Goal: Transaction & Acquisition: Purchase product/service

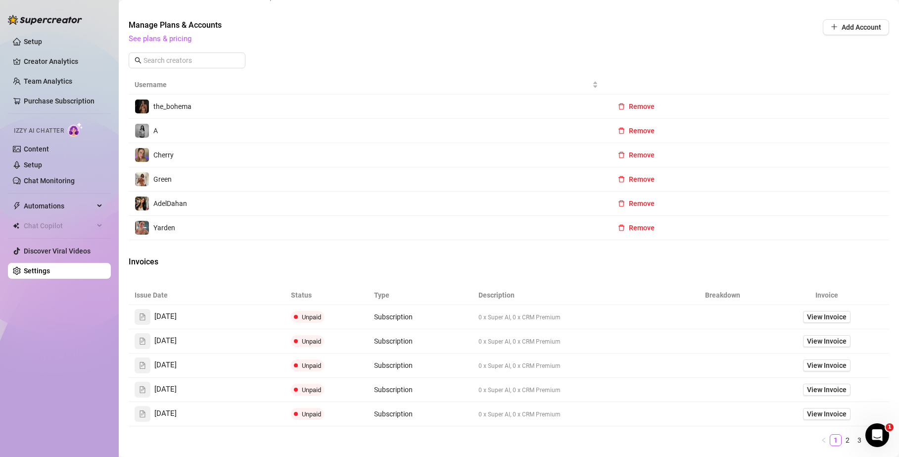
scroll to position [379, 0]
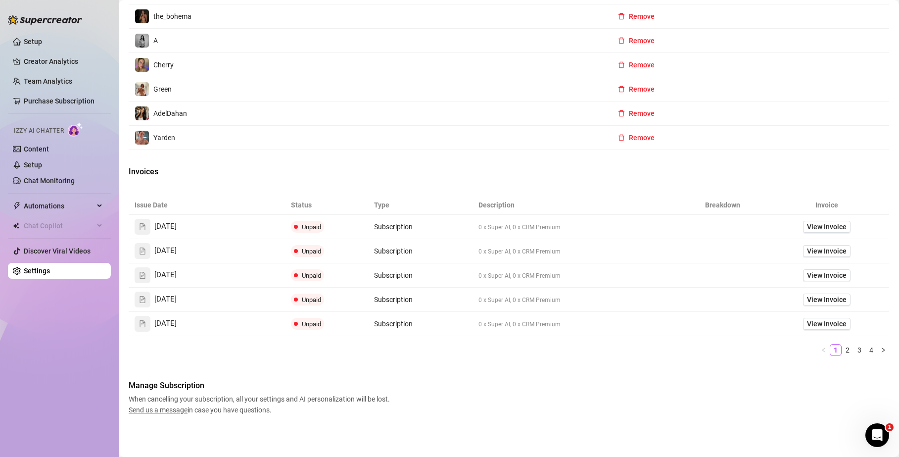
drag, startPoint x: 301, startPoint y: 354, endPoint x: 277, endPoint y: 356, distance: 24.8
click at [301, 354] on ul "1 2 3 4" at bounding box center [509, 350] width 761 height 12
drag, startPoint x: 141, startPoint y: 396, endPoint x: 305, endPoint y: 395, distance: 164.3
click at [305, 395] on span "When cancelling your subscription, all your settings and AI personalization wil…" at bounding box center [261, 404] width 264 height 22
click at [285, 396] on span "When cancelling your subscription, all your settings and AI personalization wil…" at bounding box center [261, 404] width 264 height 22
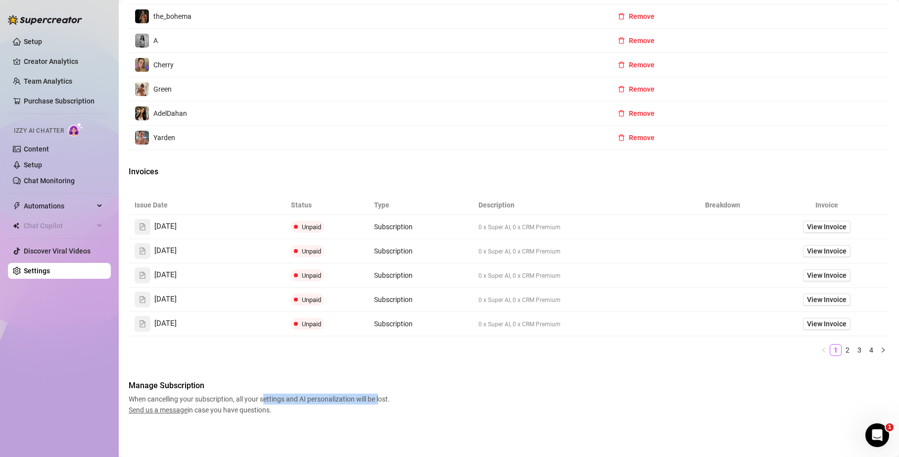
drag, startPoint x: 266, startPoint y: 399, endPoint x: 389, endPoint y: 398, distance: 123.2
click at [383, 399] on span "When cancelling your subscription, all your settings and AI personalization wil…" at bounding box center [261, 404] width 264 height 22
click at [391, 398] on span "When cancelling your subscription, all your settings and AI personalization wil…" at bounding box center [261, 404] width 264 height 22
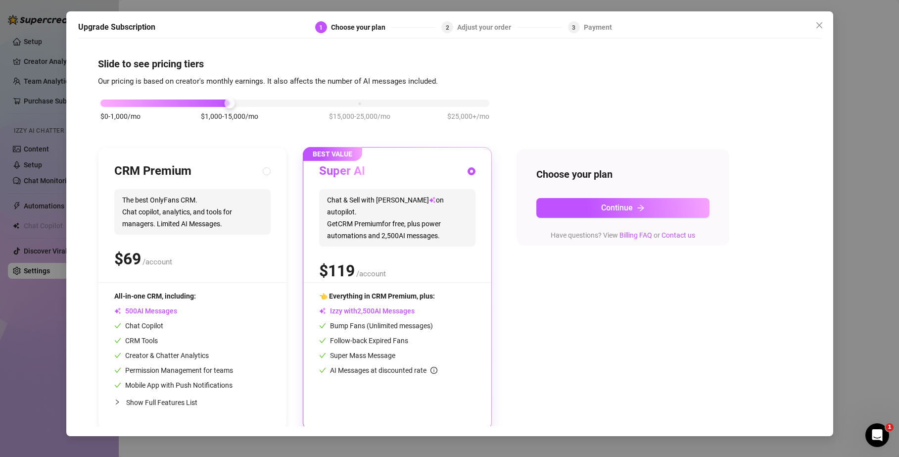
scroll to position [4, 0]
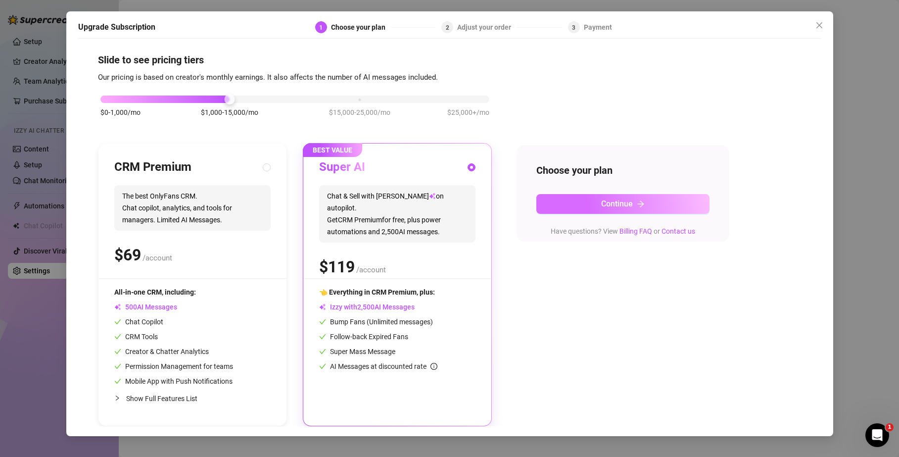
click at [604, 204] on span "Continue" at bounding box center [617, 203] width 32 height 9
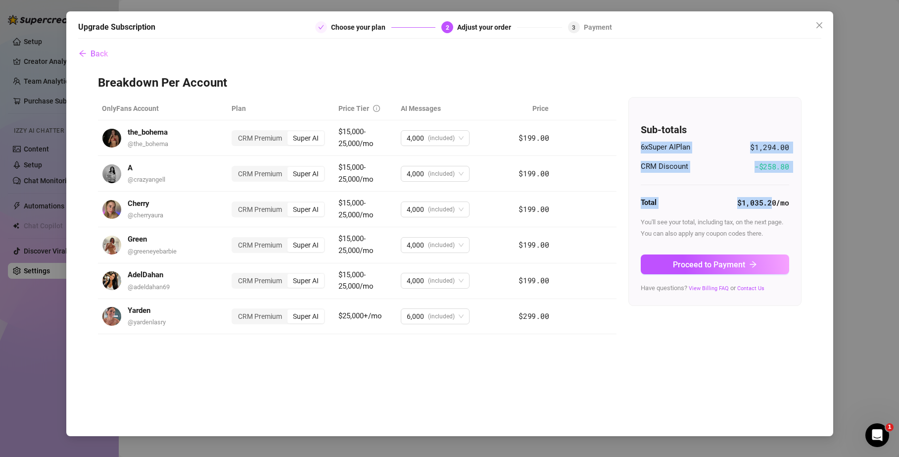
drag, startPoint x: 642, startPoint y: 200, endPoint x: 774, endPoint y: 203, distance: 131.2
click at [774, 203] on div "Sub-totals 6 x Super AI Plan $1,294.00 CRM Discount -$ 258.80 Total $1,035.20 /…" at bounding box center [715, 201] width 172 height 208
click at [772, 203] on strong "$1,035.20 /mo" at bounding box center [762, 202] width 51 height 10
drag, startPoint x: 667, startPoint y: 166, endPoint x: 701, endPoint y: 169, distance: 34.2
click at [701, 169] on div "CRM Discount -$ 258.80" at bounding box center [715, 167] width 148 height 12
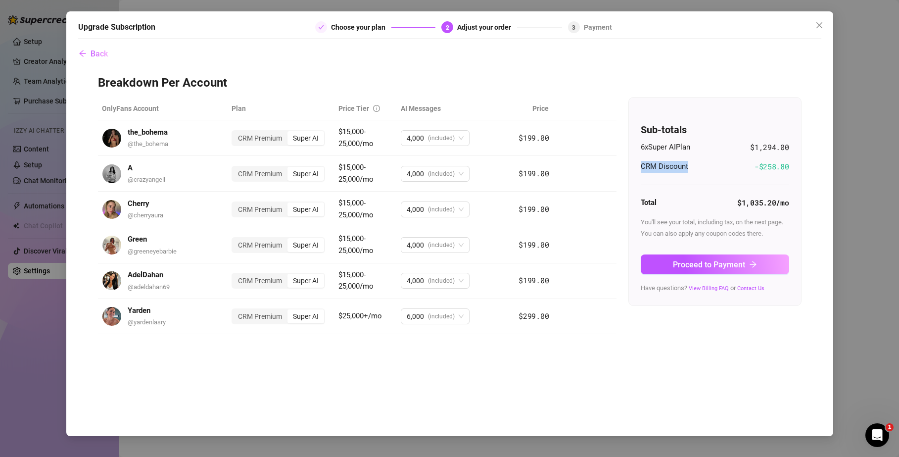
click at [701, 169] on div "CRM Discount -$ 258.80" at bounding box center [715, 167] width 148 height 12
click at [264, 139] on div "CRM Premium" at bounding box center [260, 138] width 55 height 14
click at [235, 133] on input "CRM Premium" at bounding box center [235, 133] width 0 height 0
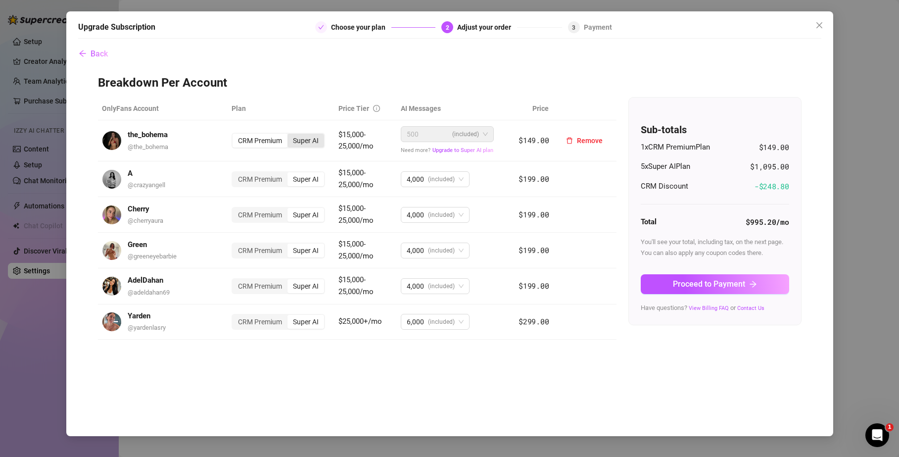
click at [306, 140] on div "Super AI" at bounding box center [306, 141] width 37 height 14
click at [290, 135] on input "Super AI" at bounding box center [290, 135] width 0 height 0
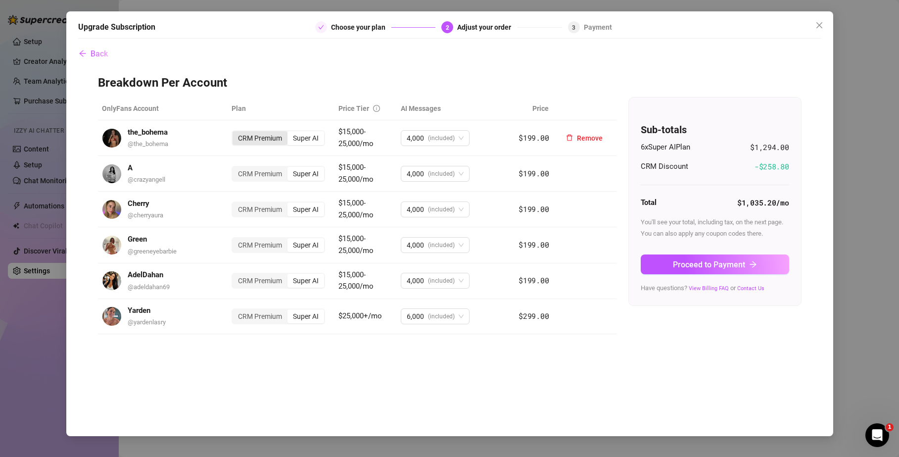
click at [261, 139] on div "CRM Premium" at bounding box center [260, 138] width 55 height 14
click at [235, 133] on input "CRM Premium" at bounding box center [235, 133] width 0 height 0
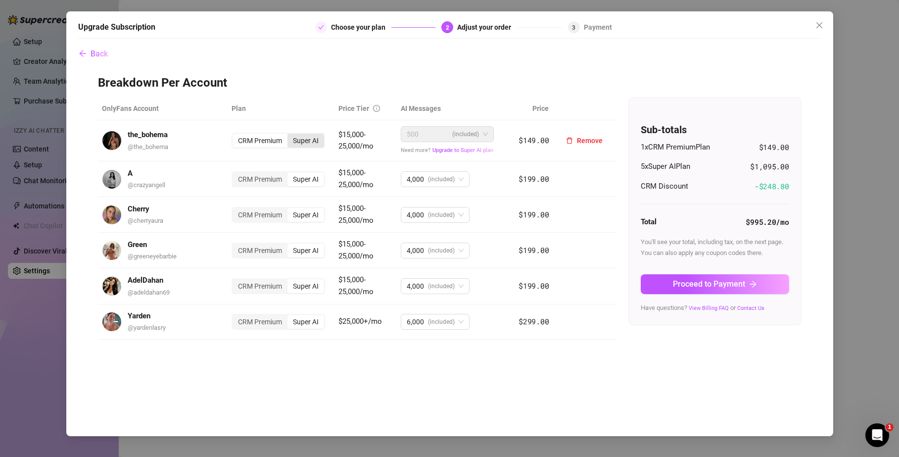
click at [320, 140] on div "Super AI" at bounding box center [306, 141] width 37 height 14
click at [290, 135] on input "Super AI" at bounding box center [290, 135] width 0 height 0
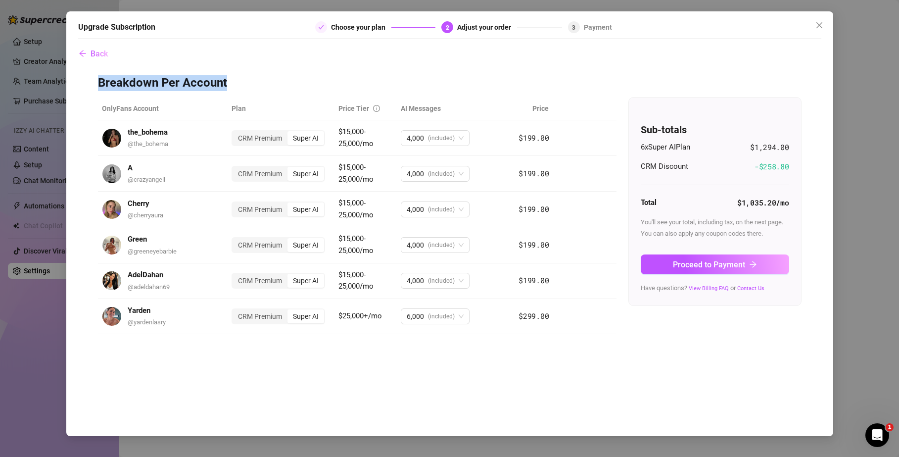
drag, startPoint x: 106, startPoint y: 84, endPoint x: 236, endPoint y: 85, distance: 129.7
click at [236, 85] on div "Back Breakdown Per Account OnlyFans Account Plan Price Tier AI Messages Price t…" at bounding box center [449, 235] width 743 height 383
click at [236, 85] on h3 "Breakdown Per Account" at bounding box center [450, 83] width 704 height 16
drag, startPoint x: 84, startPoint y: 79, endPoint x: 558, endPoint y: 110, distance: 474.7
click at [558, 110] on div "Back Breakdown Per Account OnlyFans Account Plan Price Tier AI Messages Price t…" at bounding box center [449, 235] width 743 height 383
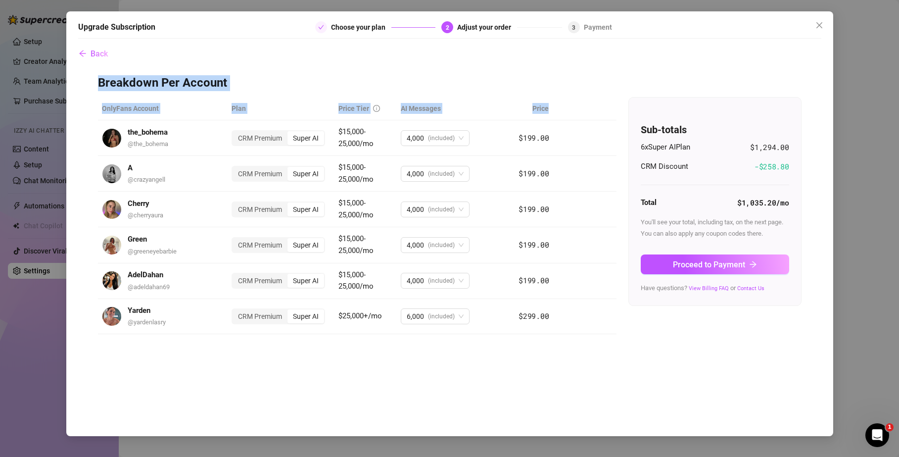
click at [247, 72] on div "Back Breakdown Per Account OnlyFans Account Plan Price Tier AI Messages Price t…" at bounding box center [449, 235] width 743 height 383
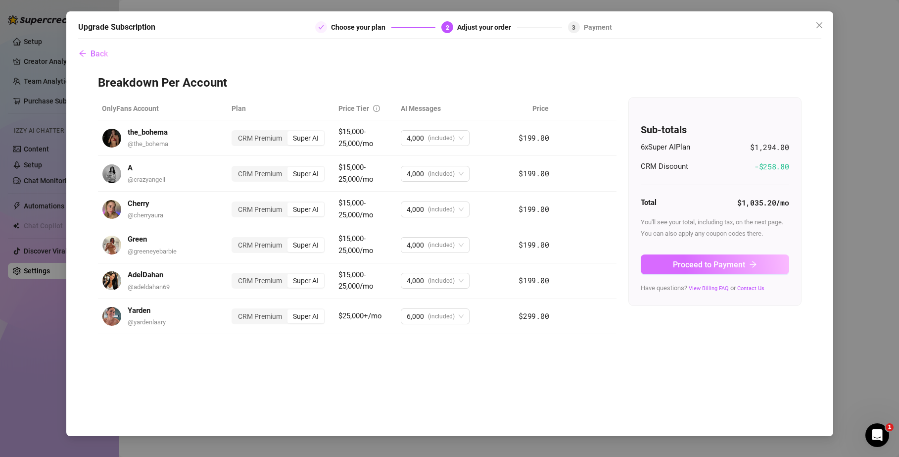
drag, startPoint x: 719, startPoint y: 261, endPoint x: 541, endPoint y: 167, distance: 201.3
click at [719, 261] on span "Proceed to Payment" at bounding box center [709, 264] width 72 height 9
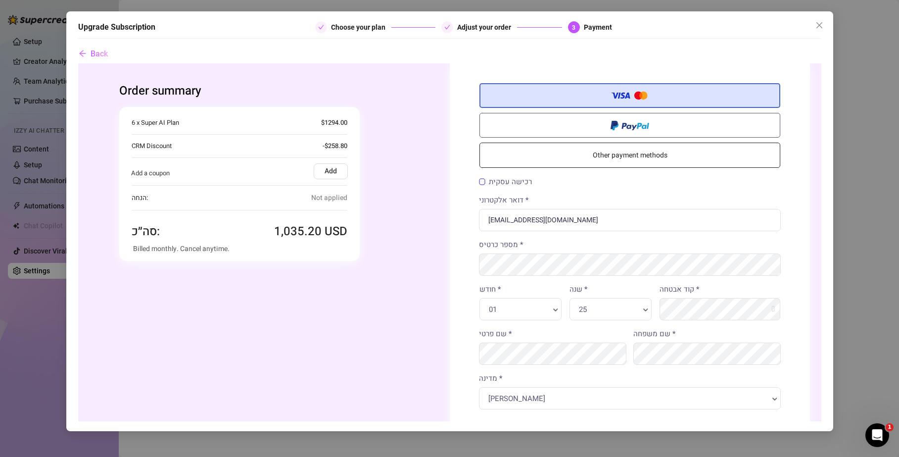
click at [481, 182] on label "רכישה עסקית" at bounding box center [505, 181] width 53 height 7
click at [78, 63] on input "רכישה עסקית" at bounding box center [78, 63] width 0 height 0
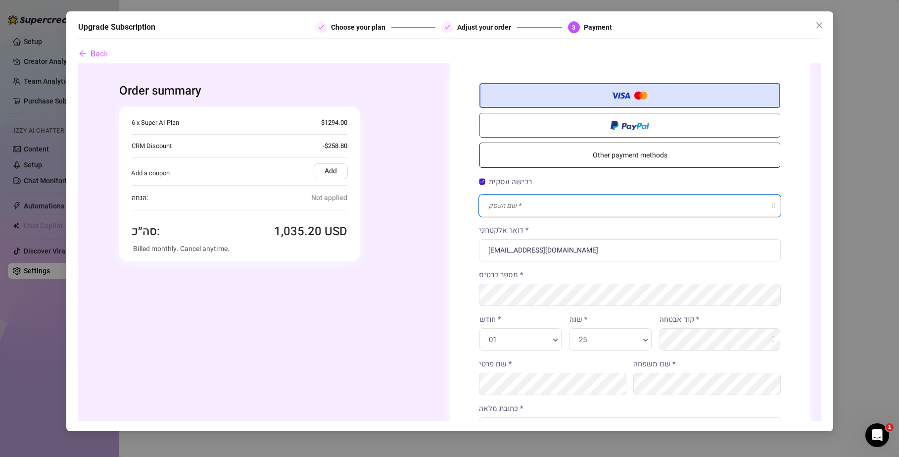
click at [513, 206] on input "text" at bounding box center [630, 206] width 302 height 22
type input "ם"
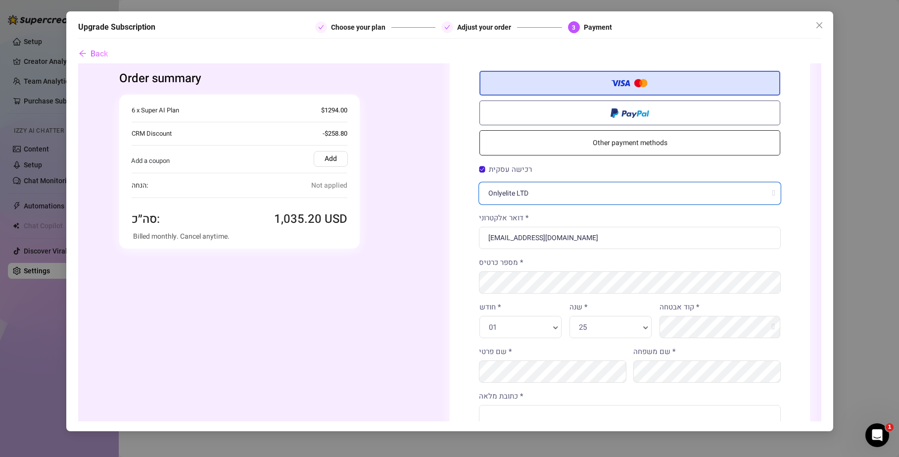
scroll to position [19, 0]
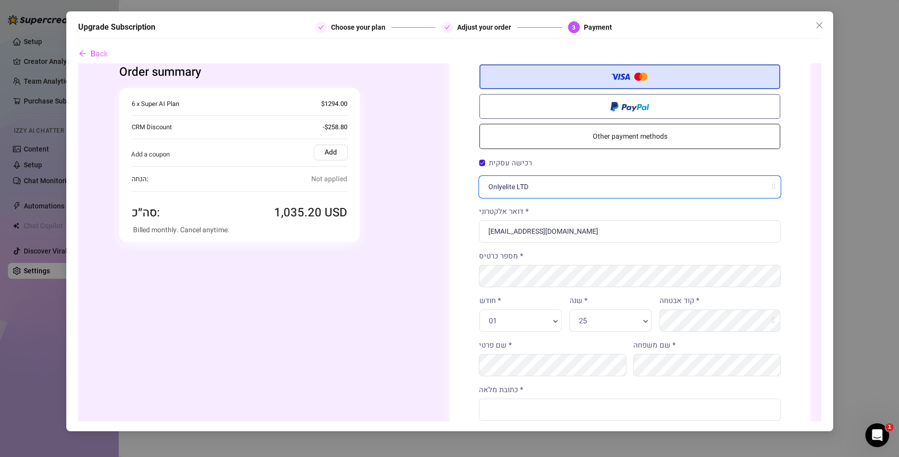
type input "Onlyelite LTD"
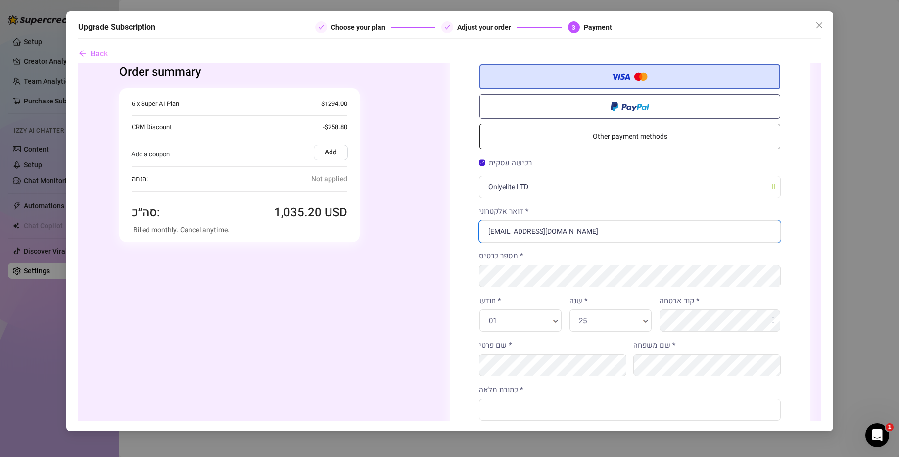
drag, startPoint x: 583, startPoint y: 229, endPoint x: 417, endPoint y: 225, distance: 165.8
click at [417, 225] on div "Order summary אתה קונה כמות 1 x" at bounding box center [449, 367] width 721 height 645
type input "[EMAIL_ADDRESS][DOMAIN_NAME]"
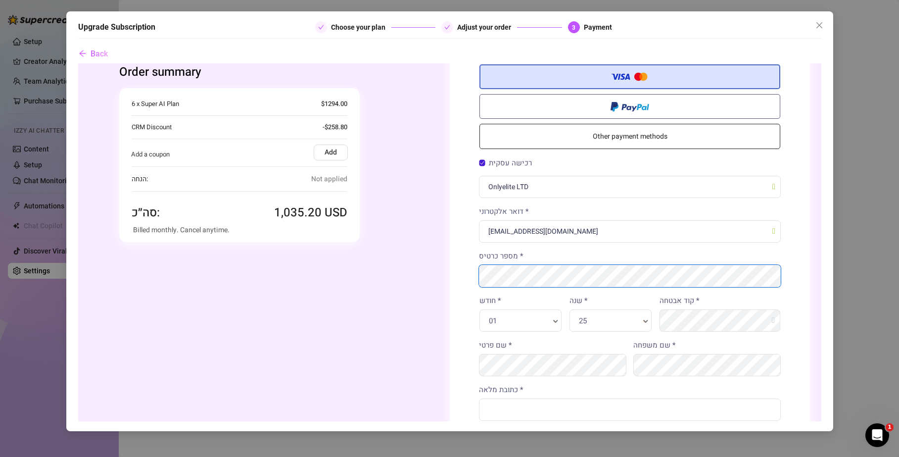
scroll to position [121, 0]
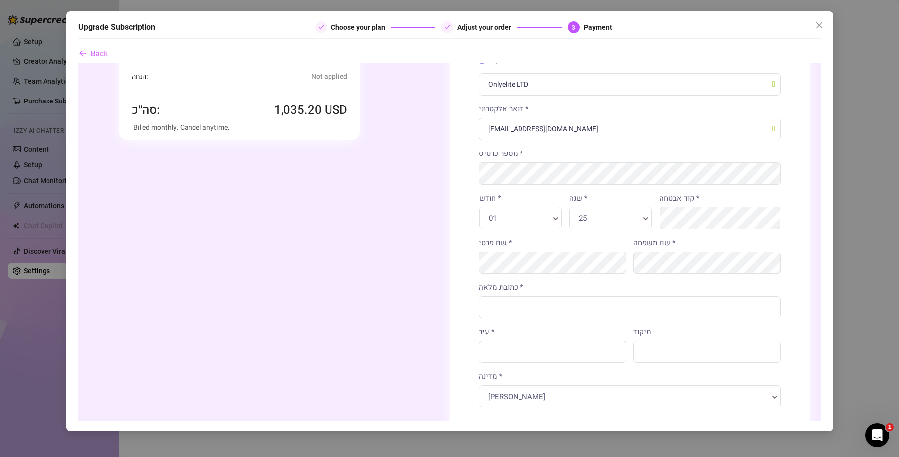
click at [536, 210] on div "01 חודש * חודש *" at bounding box center [520, 218] width 82 height 22
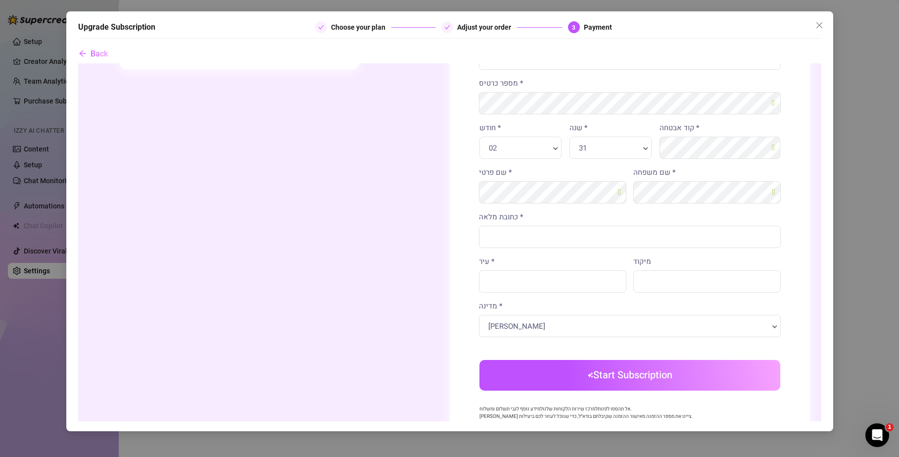
click at [577, 248] on div "כתובת מלאה *" at bounding box center [629, 233] width 309 height 45
click at [580, 245] on input "כתובת מלאה *" at bounding box center [630, 237] width 302 height 22
type input "bar kochva 8"
click at [532, 278] on input "עיר *" at bounding box center [552, 281] width 147 height 22
click at [533, 278] on input "עיר *" at bounding box center [552, 281] width 147 height 22
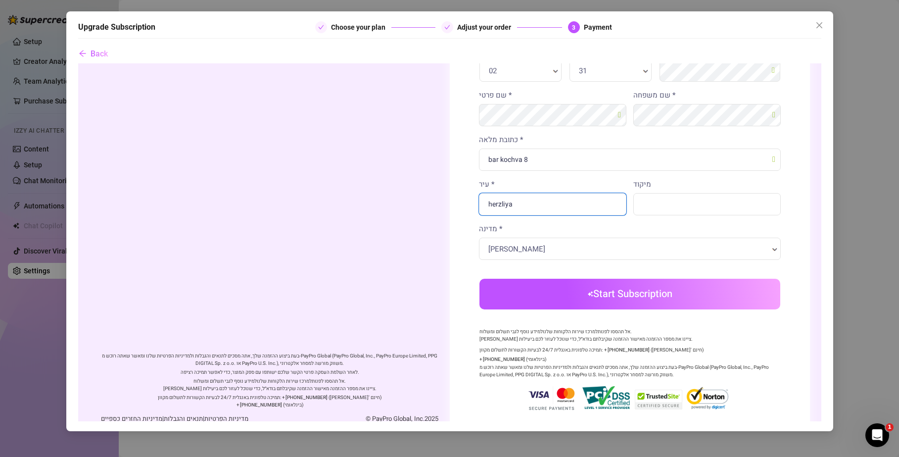
scroll to position [287, 0]
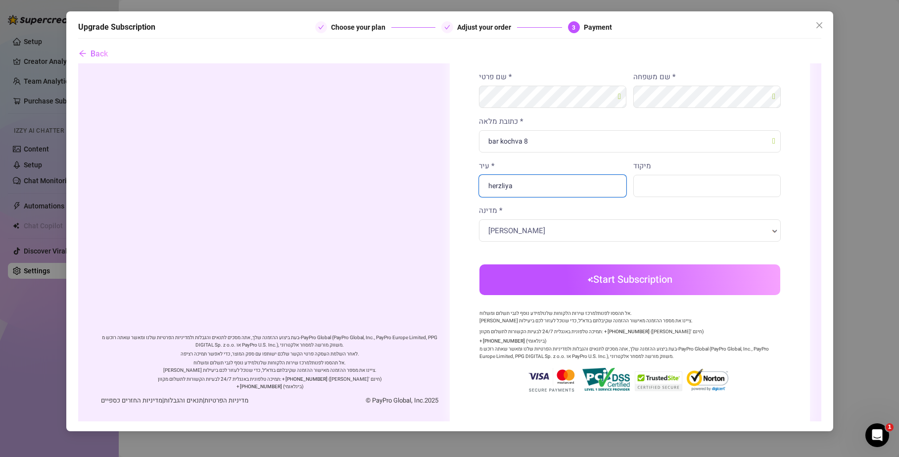
drag, startPoint x: 508, startPoint y: 186, endPoint x: 462, endPoint y: 181, distance: 46.2
click at [462, 181] on div "כרטיס אשראי/חיוב Other payment methods פרטי חיוב רכישה עסקית" at bounding box center [629, 98] width 360 height 645
type input "petach tikva"
drag, startPoint x: 561, startPoint y: 143, endPoint x: 472, endPoint y: 141, distance: 89.6
click at [475, 141] on div "כתובת מלאה * bar kochva 8" at bounding box center [629, 138] width 309 height 45
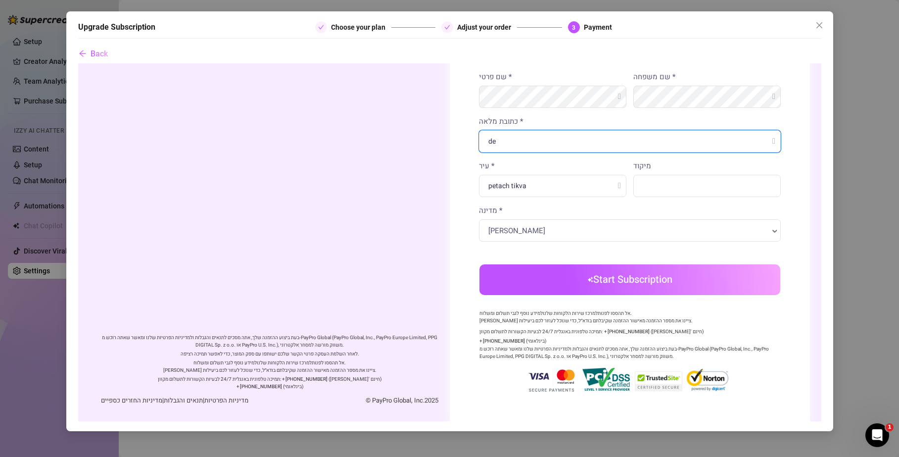
type input "d"
type input "tozeret haaretz 3"
click at [659, 175] on input "מיקוד" at bounding box center [706, 186] width 147 height 22
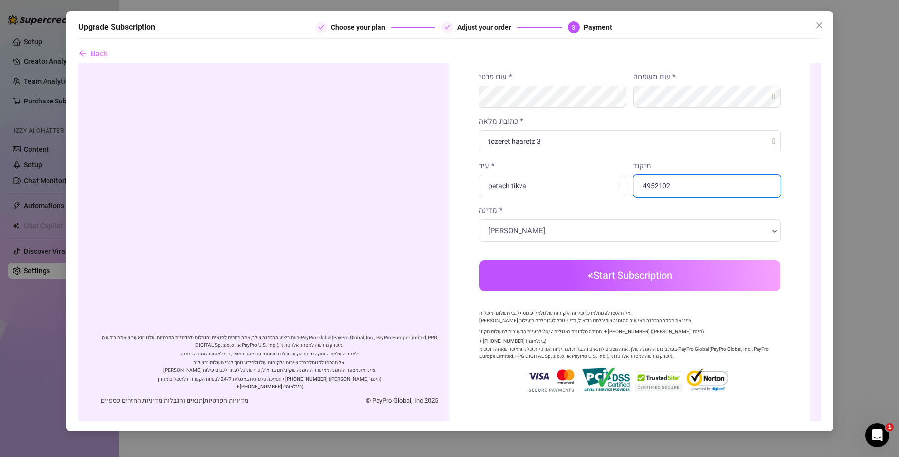
type input "4952102"
click at [611, 285] on body "Order summary 1 x" at bounding box center [449, 98] width 743 height 645
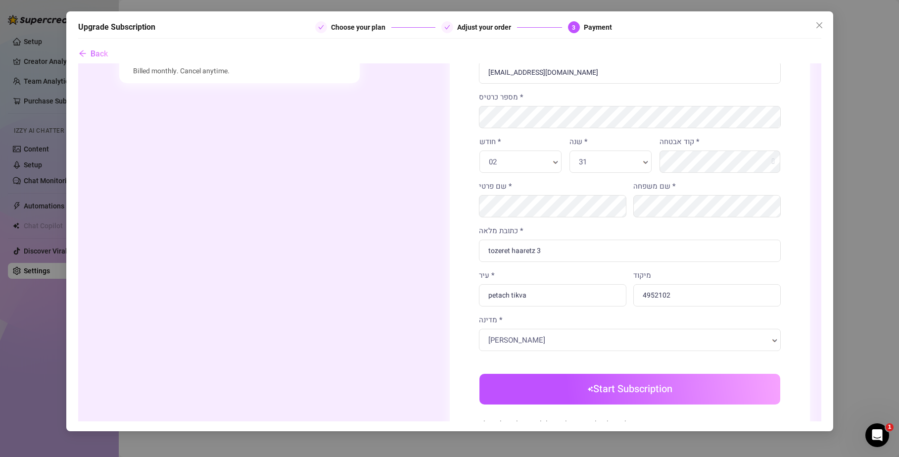
scroll to position [269, 0]
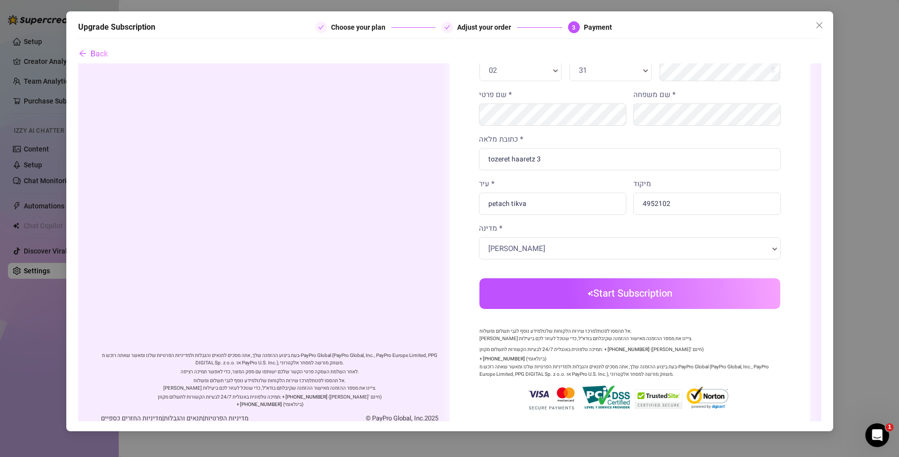
click at [595, 297] on button "Start Subscription" at bounding box center [629, 293] width 301 height 31
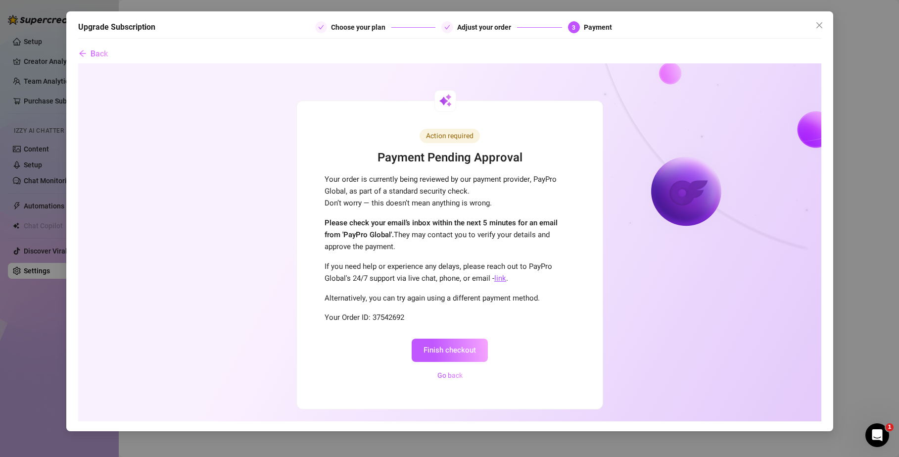
scroll to position [0, 0]
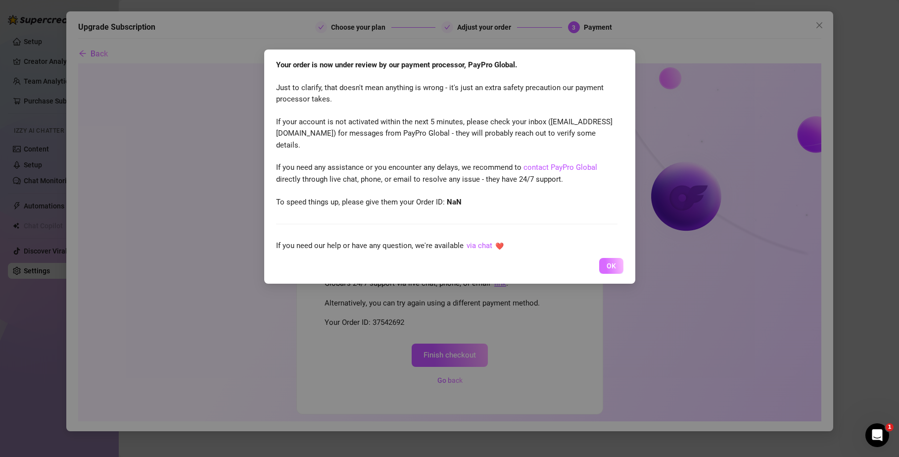
click at [607, 266] on span "OK" at bounding box center [611, 266] width 9 height 8
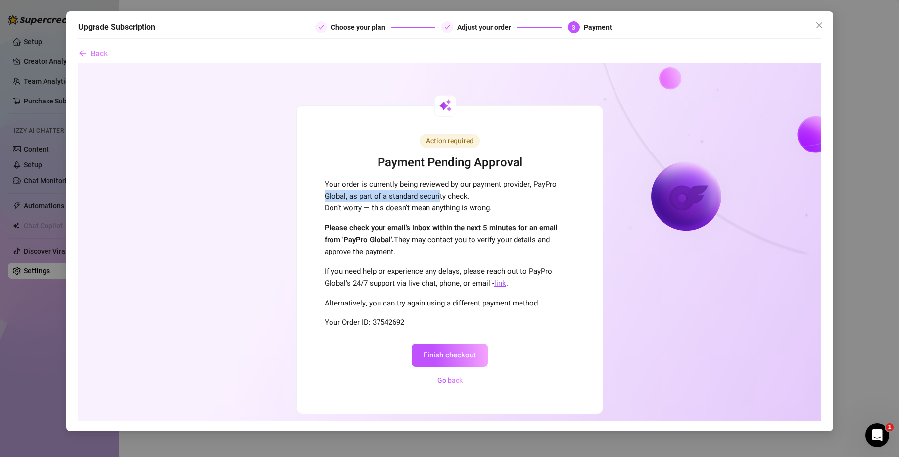
drag, startPoint x: 320, startPoint y: 194, endPoint x: 437, endPoint y: 200, distance: 116.5
click at [437, 200] on p "Your order is currently being reviewed by our payment provider, PayPro Global, …" at bounding box center [449, 196] width 250 height 36
click at [434, 201] on p "Your order is currently being reviewed by our payment provider, PayPro Global, …" at bounding box center [449, 196] width 250 height 36
drag, startPoint x: 329, startPoint y: 208, endPoint x: 485, endPoint y: 211, distance: 155.4
click at [485, 211] on p "Your order is currently being reviewed by our payment provider, PayPro Global, …" at bounding box center [449, 196] width 250 height 36
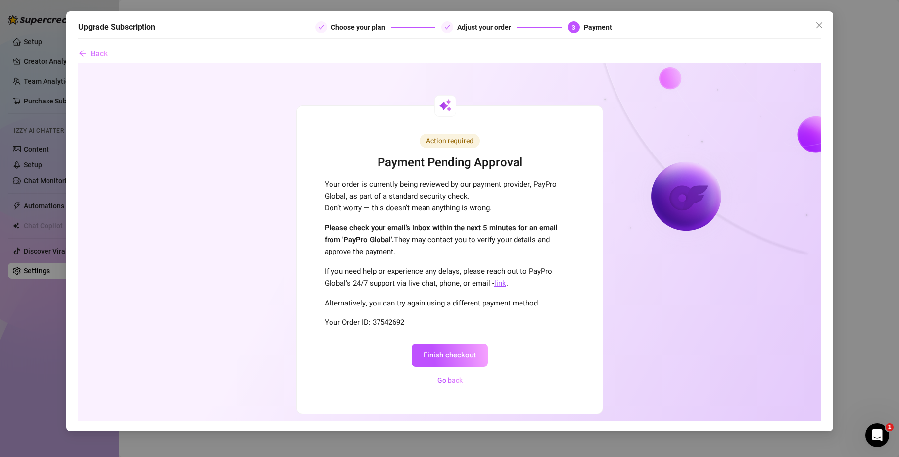
click at [485, 211] on p "Your order is currently being reviewed by our payment provider, PayPro Global, …" at bounding box center [449, 196] width 250 height 36
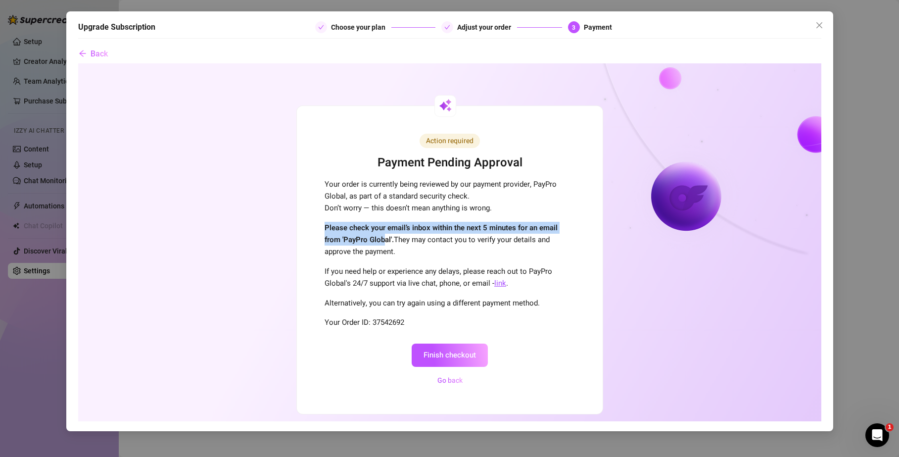
drag, startPoint x: 319, startPoint y: 227, endPoint x: 363, endPoint y: 241, distance: 46.2
click at [363, 241] on div "Action required Payment Pending Approval Your order is currently being reviewed…" at bounding box center [449, 260] width 306 height 308
click at [363, 241] on strong "Please check your email’s inbox within the next 5 minutes for an email from 'Pa…" at bounding box center [440, 233] width 233 height 23
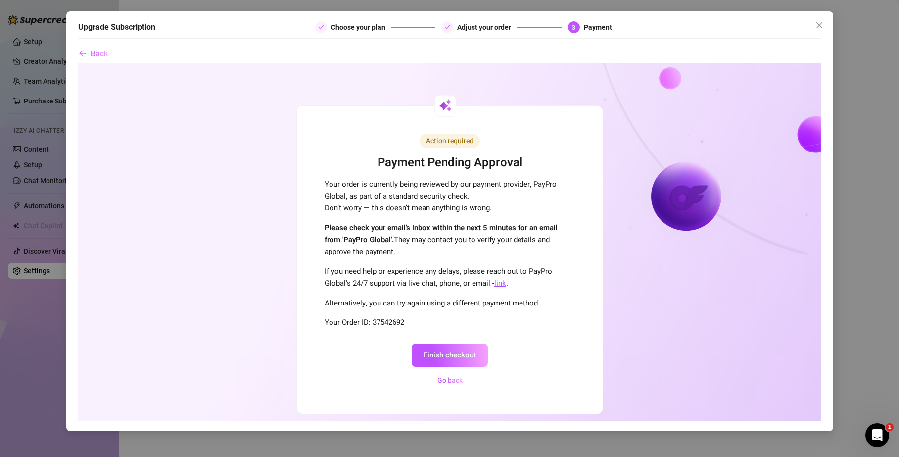
click at [454, 358] on button "Finish checkout" at bounding box center [449, 354] width 76 height 23
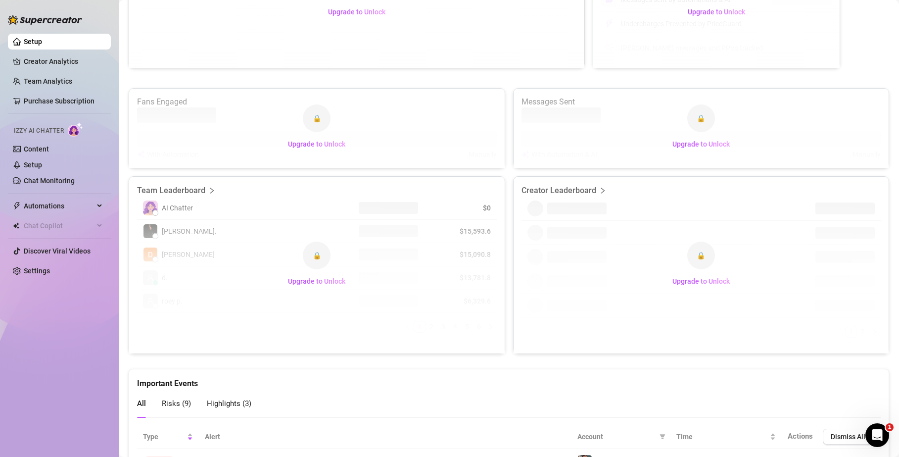
scroll to position [57, 0]
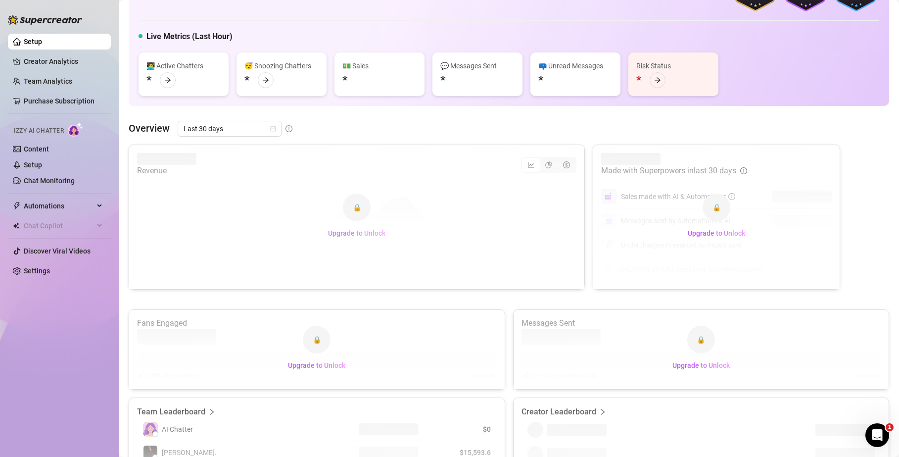
click at [354, 233] on span "Upgrade to Unlock" at bounding box center [356, 233] width 57 height 8
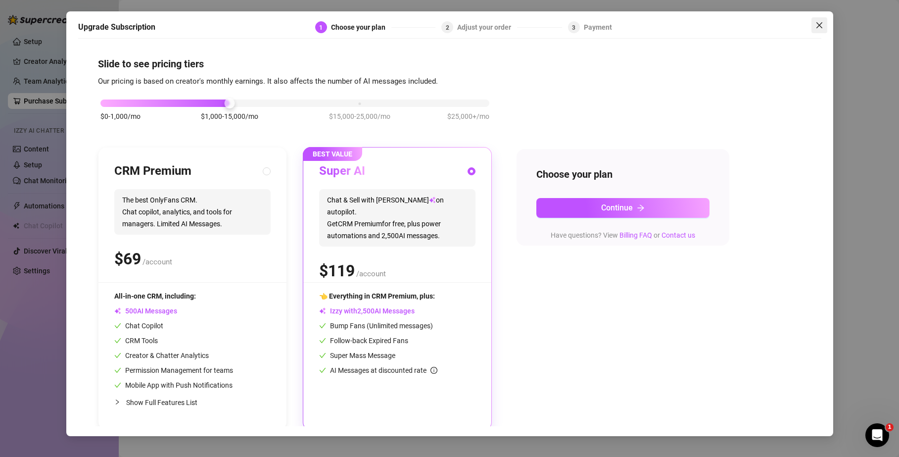
click at [819, 24] on icon "close" at bounding box center [820, 25] width 8 height 8
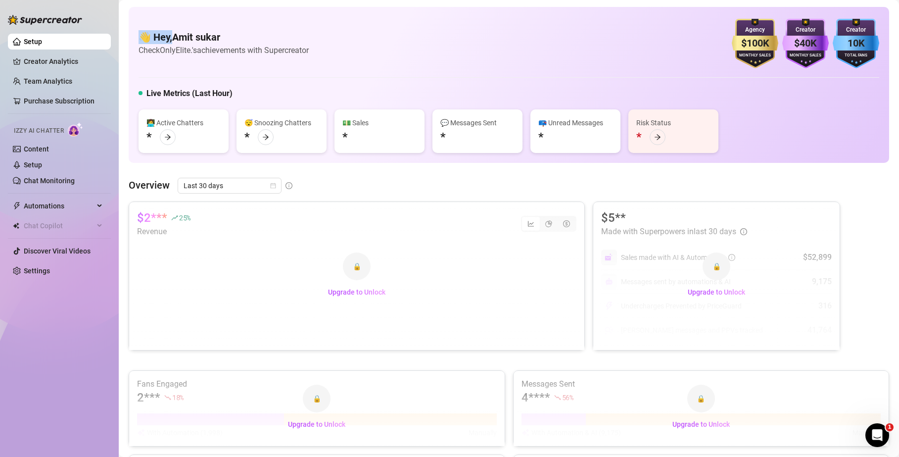
drag, startPoint x: 136, startPoint y: 37, endPoint x: 223, endPoint y: 37, distance: 87.6
click at [260, 44] on div "👋 Hey, Amit sukar Check OnlyElite.'s achievements with Supercreator $100K Agenc…" at bounding box center [509, 85] width 761 height 156
click at [241, 38] on h4 "👋 Hey, [PERSON_NAME]" at bounding box center [224, 37] width 170 height 14
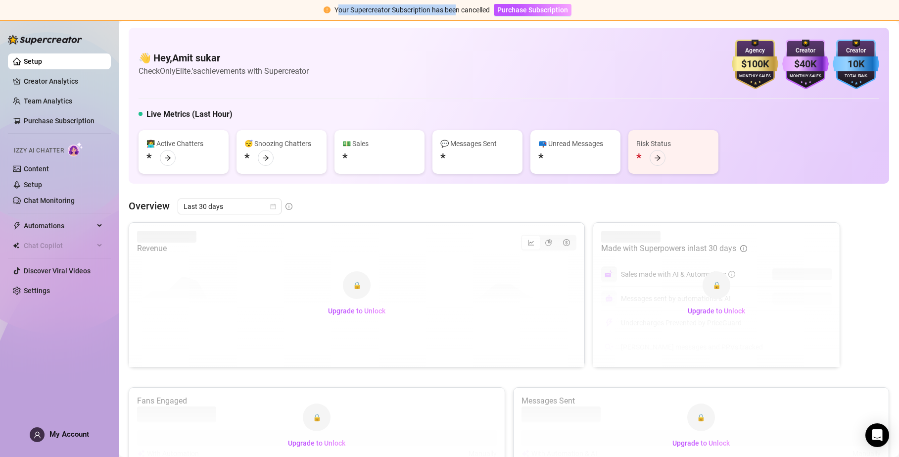
drag, startPoint x: 338, startPoint y: 10, endPoint x: 458, endPoint y: 8, distance: 120.3
click at [458, 8] on span "Your Supercreator Subscription has been cancelled" at bounding box center [412, 10] width 155 height 8
click at [532, 10] on span "Purchase Subscription" at bounding box center [532, 10] width 71 height 8
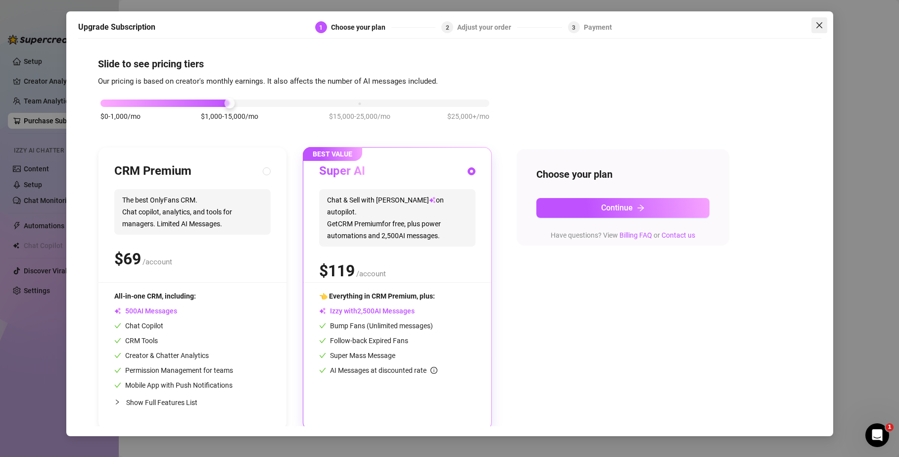
click at [821, 25] on icon "close" at bounding box center [820, 25] width 8 height 8
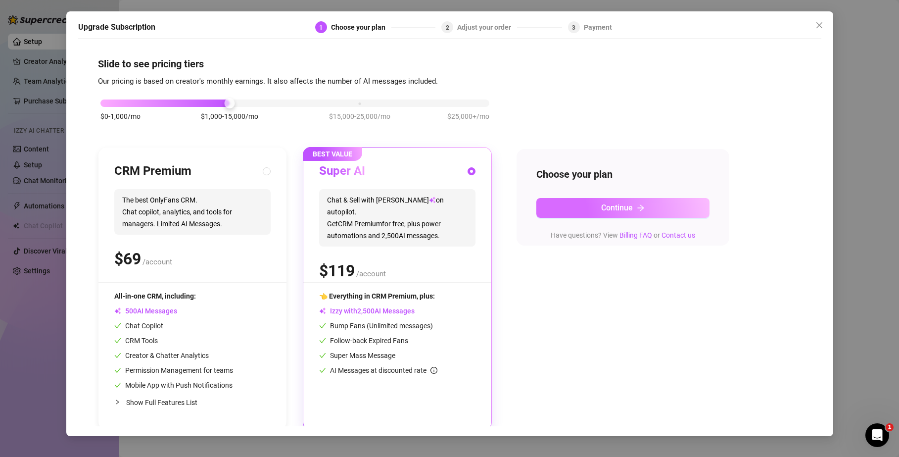
click at [607, 203] on span "Continue" at bounding box center [617, 207] width 32 height 9
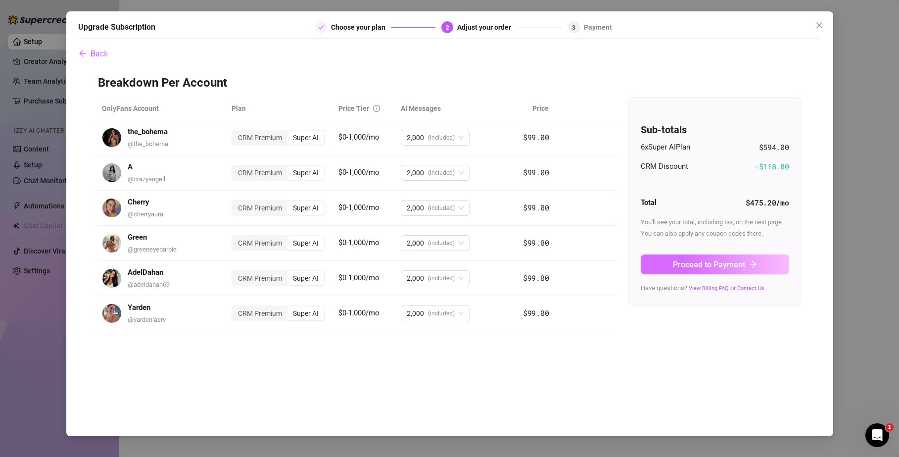
click at [717, 264] on span "Proceed to Payment" at bounding box center [709, 264] width 72 height 9
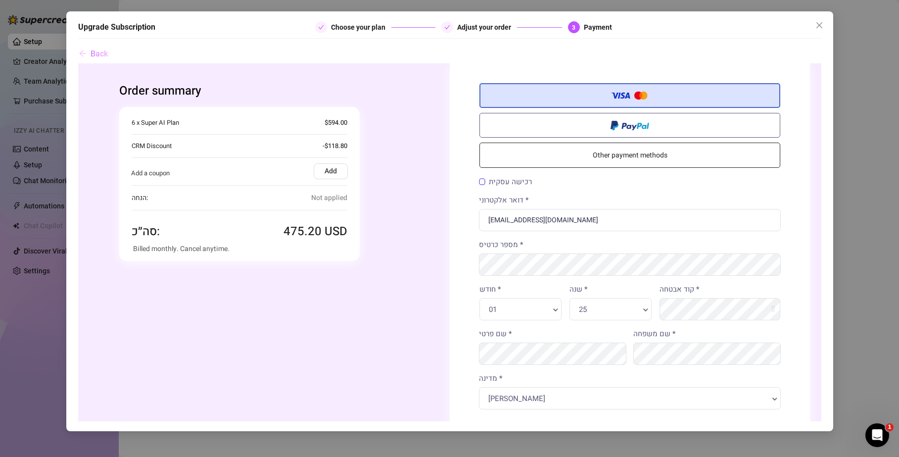
click at [97, 56] on span "Back" at bounding box center [99, 53] width 17 height 9
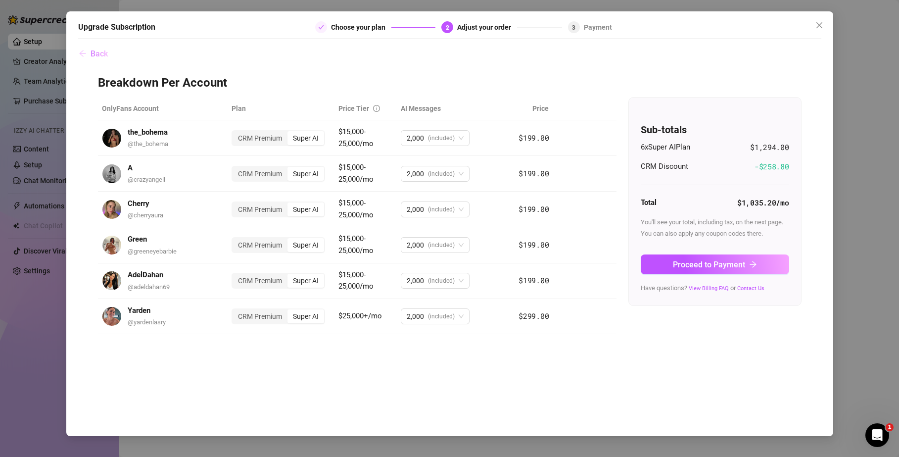
click at [103, 51] on span "Back" at bounding box center [99, 53] width 17 height 9
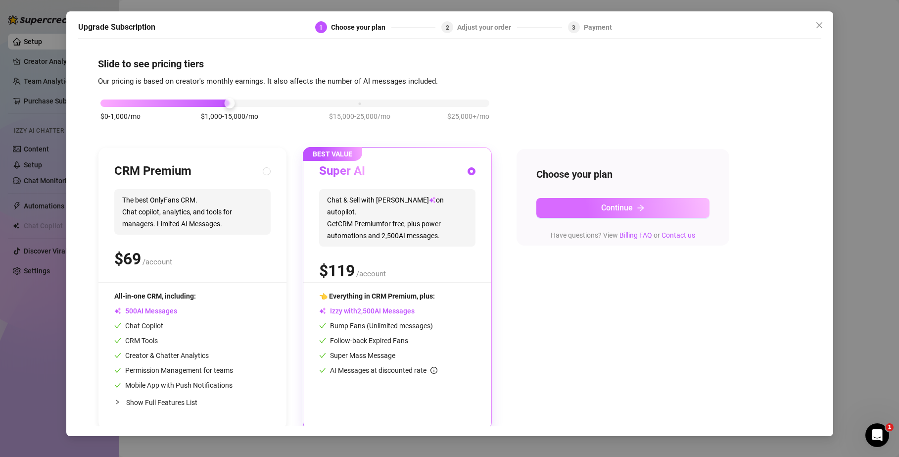
click at [615, 209] on span "Continue" at bounding box center [617, 207] width 32 height 9
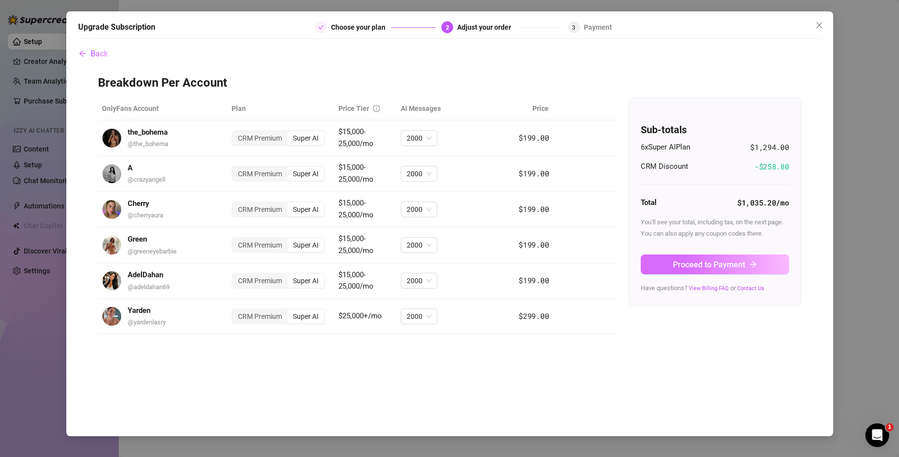
click at [710, 263] on span "Proceed to Payment" at bounding box center [709, 264] width 72 height 9
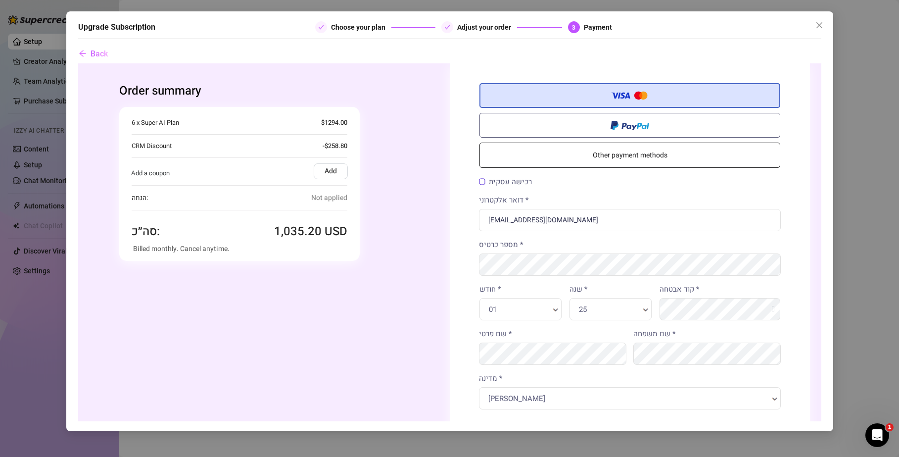
click at [331, 171] on label "Add" at bounding box center [330, 171] width 34 height 16
click at [78, 63] on input "Add" at bounding box center [78, 63] width 0 height 0
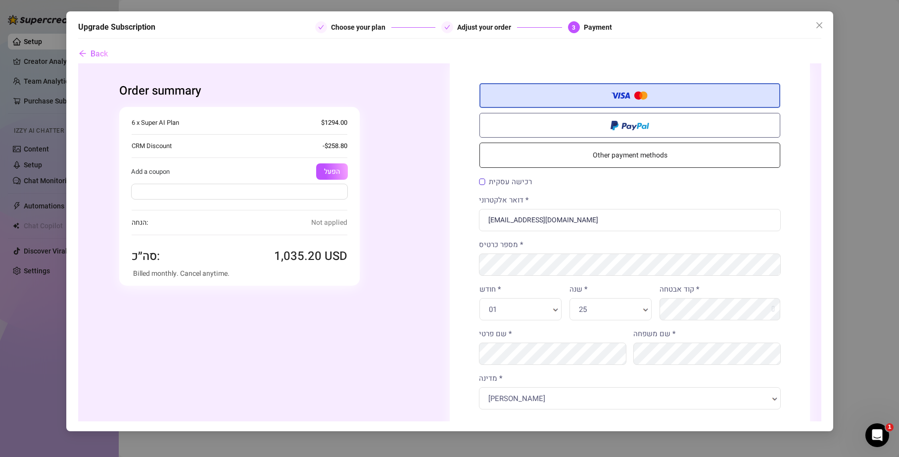
click at [285, 195] on input "text" at bounding box center [239, 192] width 217 height 16
type input "2"
type input "20OFF"
click at [325, 172] on button "הפעל" at bounding box center [332, 171] width 32 height 16
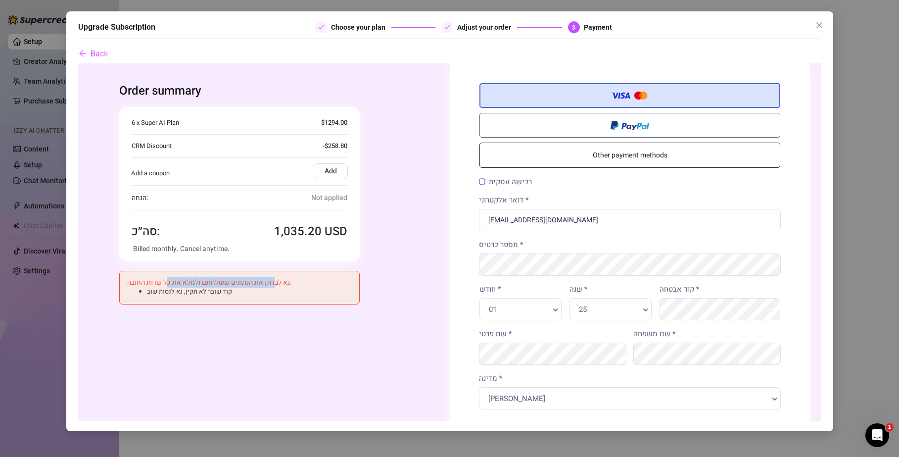
drag, startPoint x: 271, startPoint y: 283, endPoint x: 164, endPoint y: 279, distance: 107.0
click at [164, 279] on h4 "נא לבדוק את הנתונים ששלחתם ולמלא את כל שדות החובה." at bounding box center [239, 283] width 225 height 8
click at [155, 282] on h4 "נא לבדוק את הנתונים ששלחתם ולמלא את כל שדות החובה." at bounding box center [239, 283] width 225 height 8
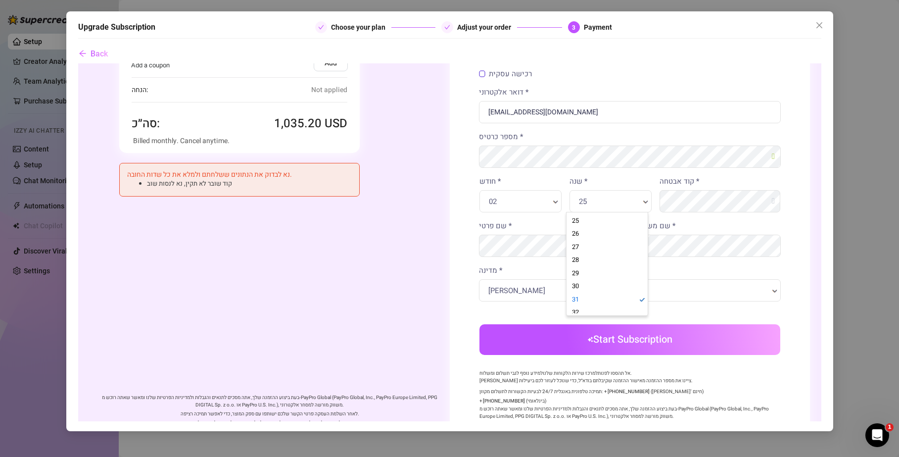
scroll to position [0, 3]
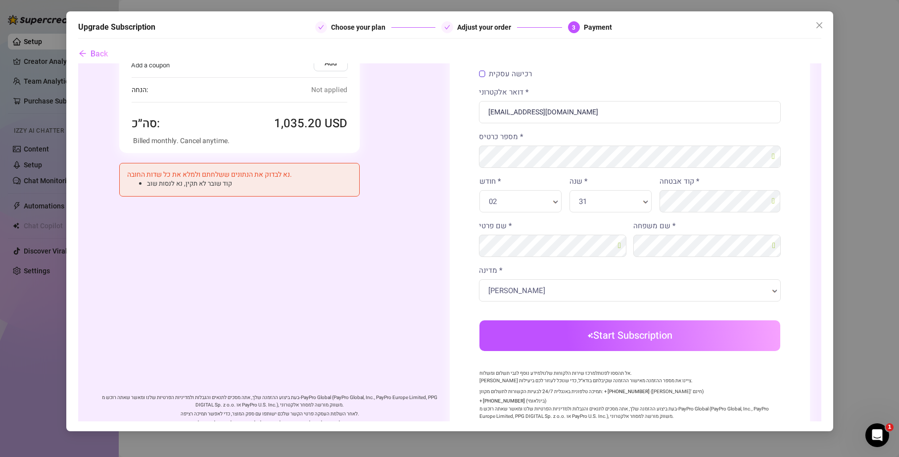
click at [619, 338] on button "Start Subscription" at bounding box center [629, 335] width 301 height 31
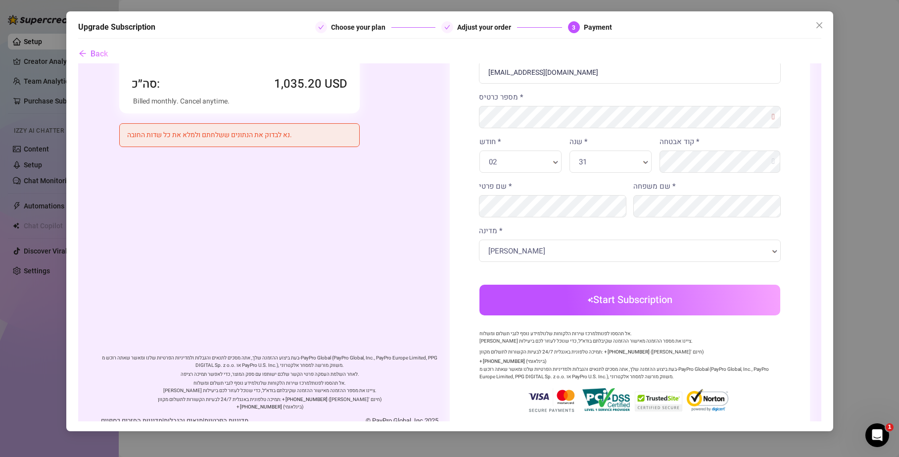
scroll to position [0, 0]
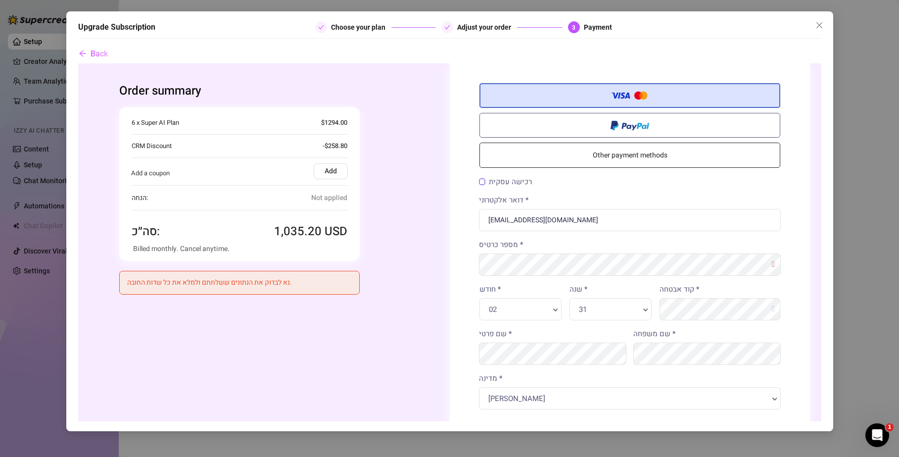
click at [479, 179] on label "רכישה עסקית" at bounding box center [505, 181] width 53 height 7
click at [78, 63] on input "רכישה עסקית" at bounding box center [78, 63] width 0 height 0
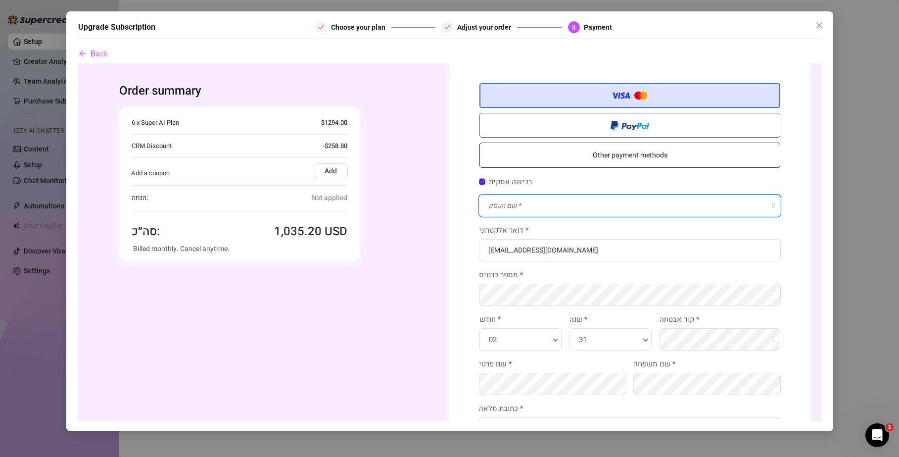
click at [530, 206] on input "text" at bounding box center [630, 206] width 302 height 22
type input "onlyelite LTD"
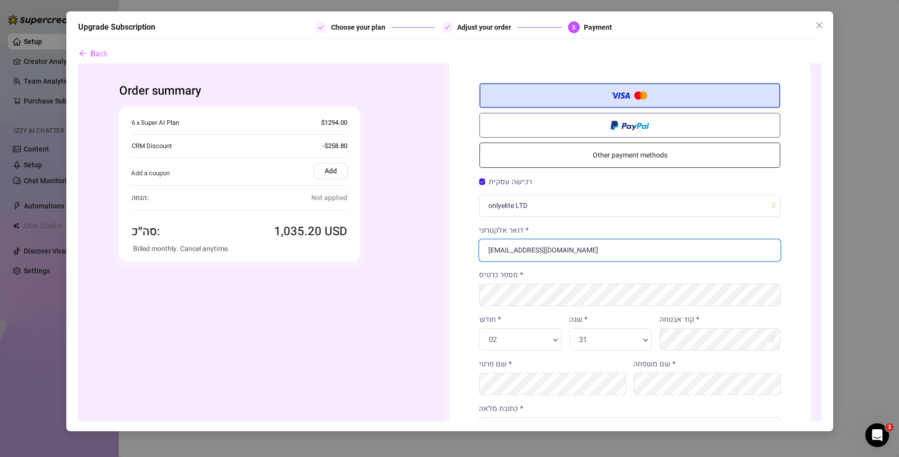
drag, startPoint x: 608, startPoint y: 251, endPoint x: 464, endPoint y: 247, distance: 143.6
click at [464, 247] on div "כרטיס אשראי/חיוב Other payment methods פרטי חיוב רכישה עסקית" at bounding box center [629, 385] width 360 height 645
type input "B"
type input "f"
type input "b"
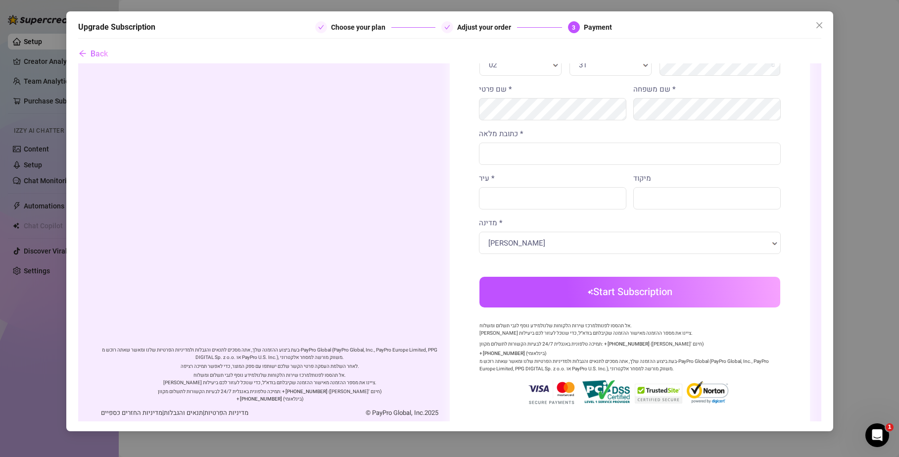
scroll to position [155, 0]
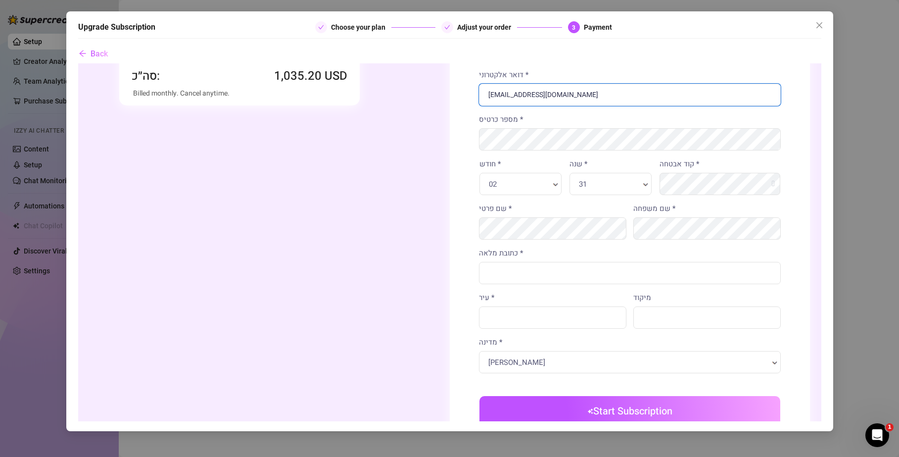
type input "finance@onlyelite.co.il"
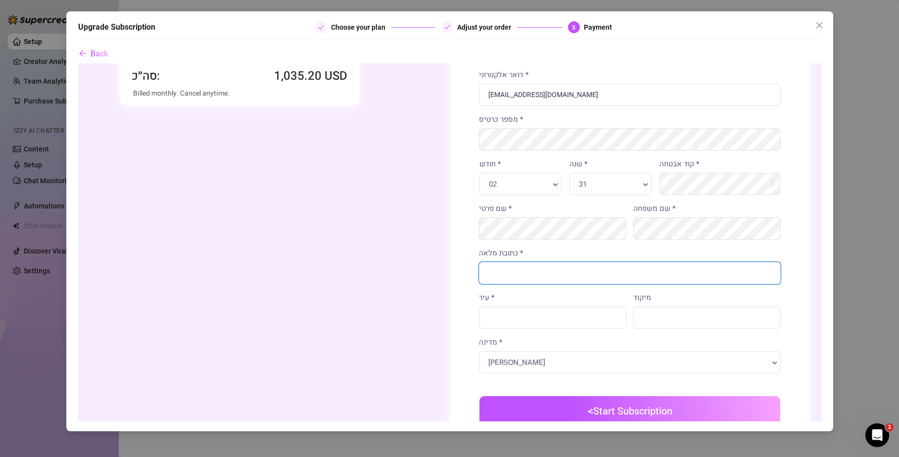
click at [529, 276] on input "כתובת מלאה *" at bounding box center [630, 273] width 302 height 22
type input "b"
type input "derech haarets 3"
click at [536, 310] on input "עיר *" at bounding box center [552, 317] width 147 height 22
type input "petach tikva"
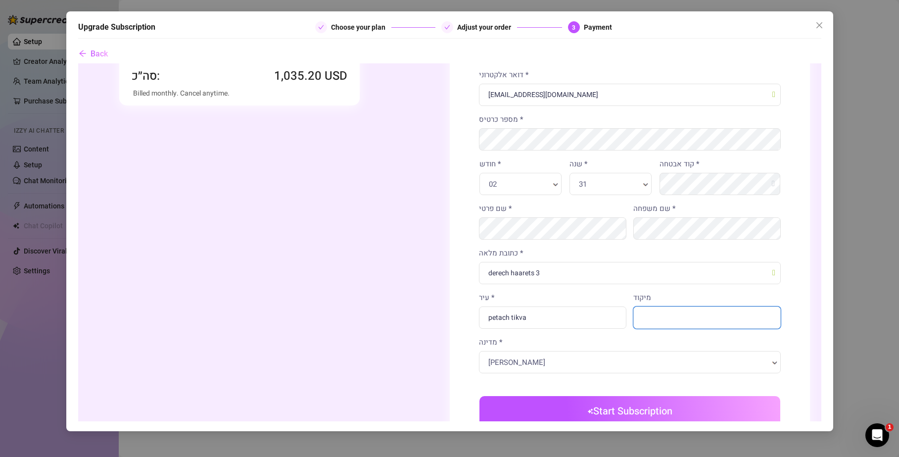
click at [647, 316] on input "מיקוד" at bounding box center [706, 317] width 147 height 22
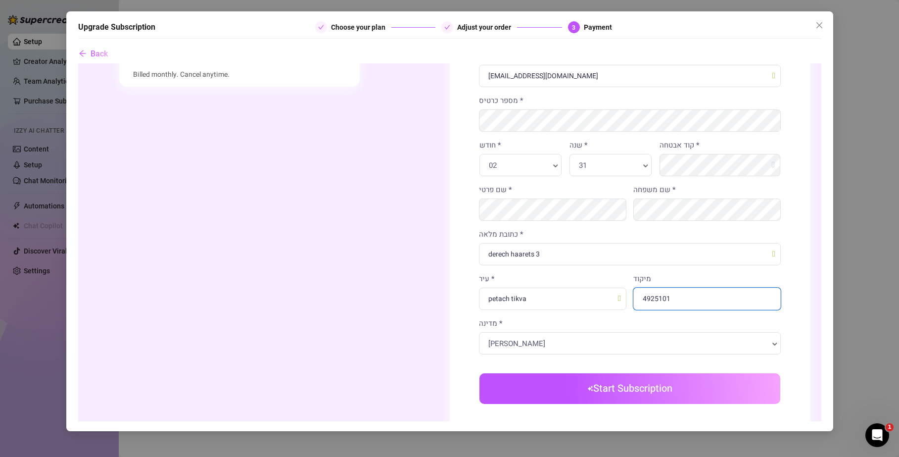
scroll to position [192, 0]
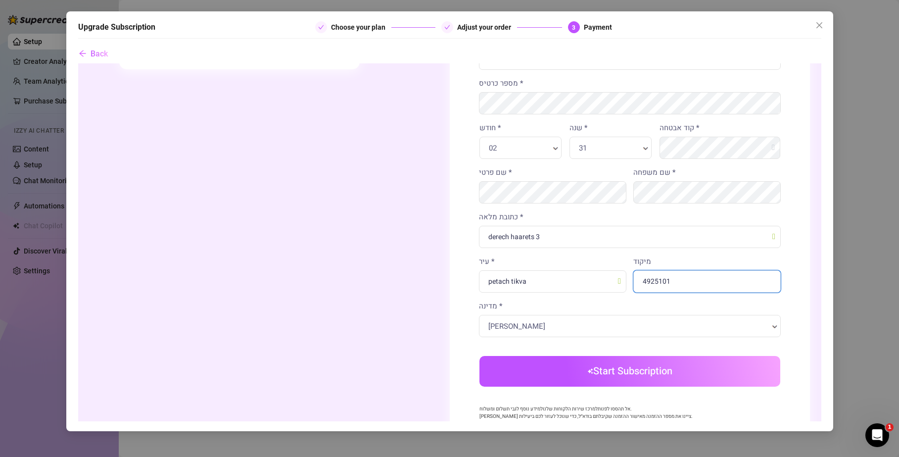
type input "4925101"
click at [627, 374] on body "Order summary 1 x" at bounding box center [449, 194] width 743 height 645
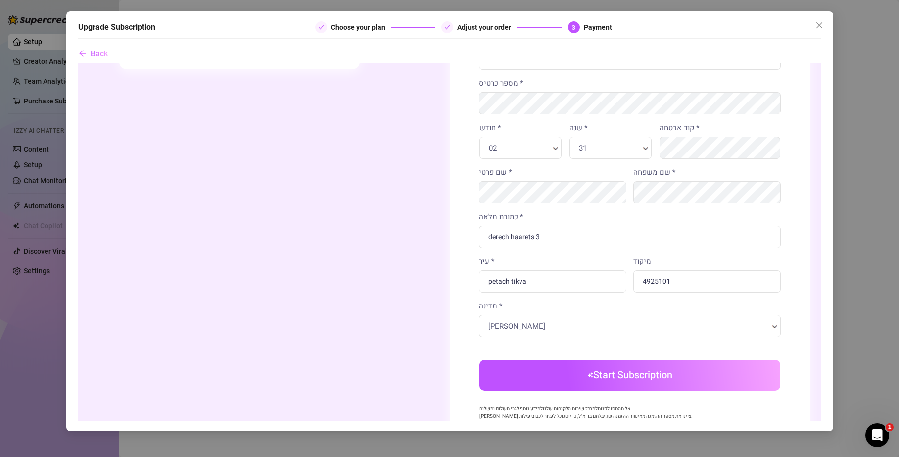
click at [600, 371] on button "Start Subscription" at bounding box center [629, 375] width 301 height 31
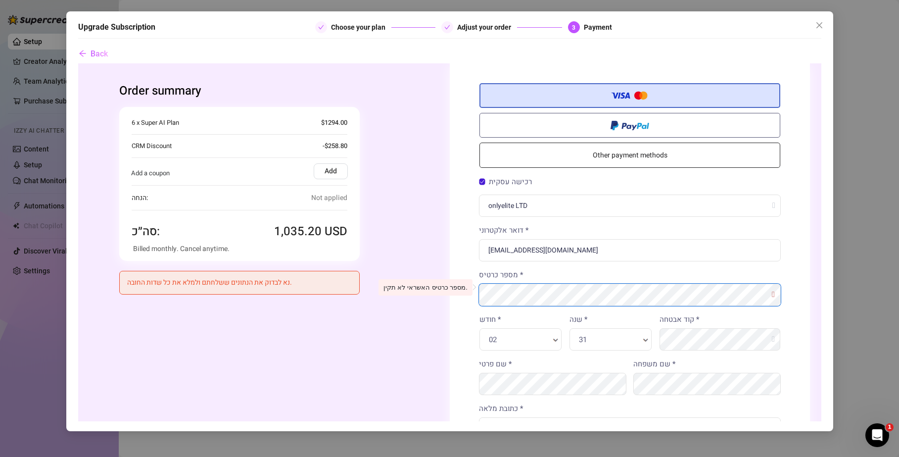
scroll to position [287, 0]
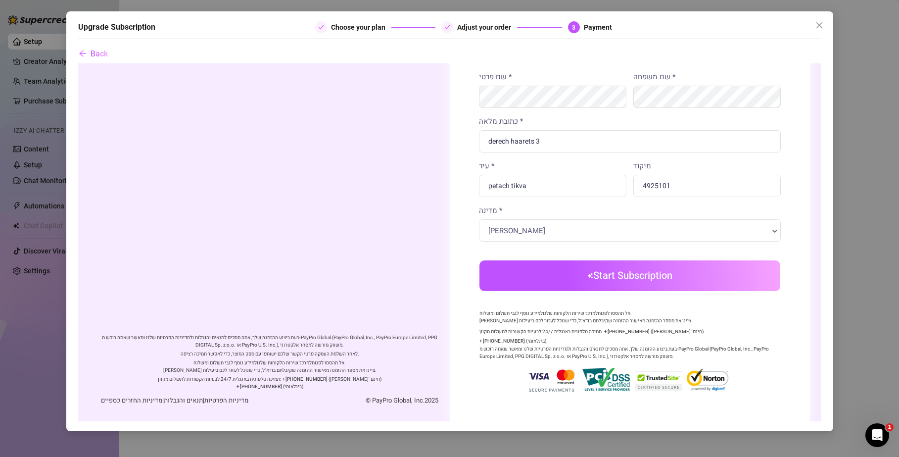
click at [625, 266] on button "Start Subscription" at bounding box center [629, 275] width 301 height 31
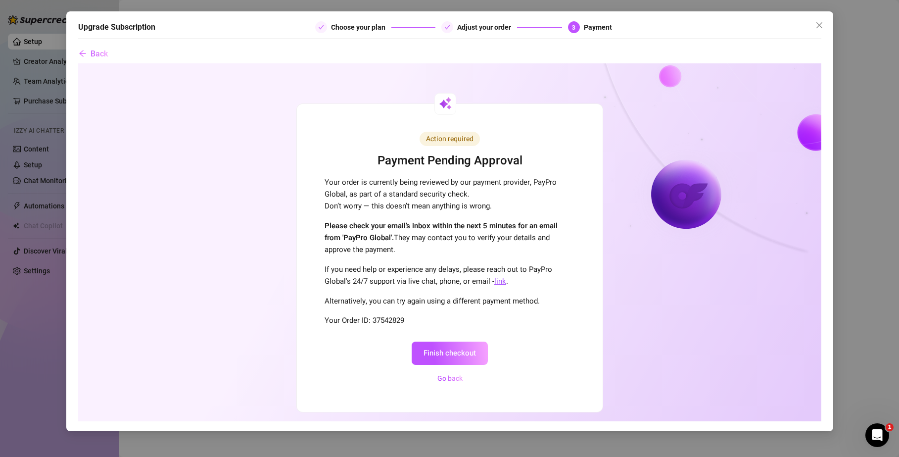
scroll to position [0, 0]
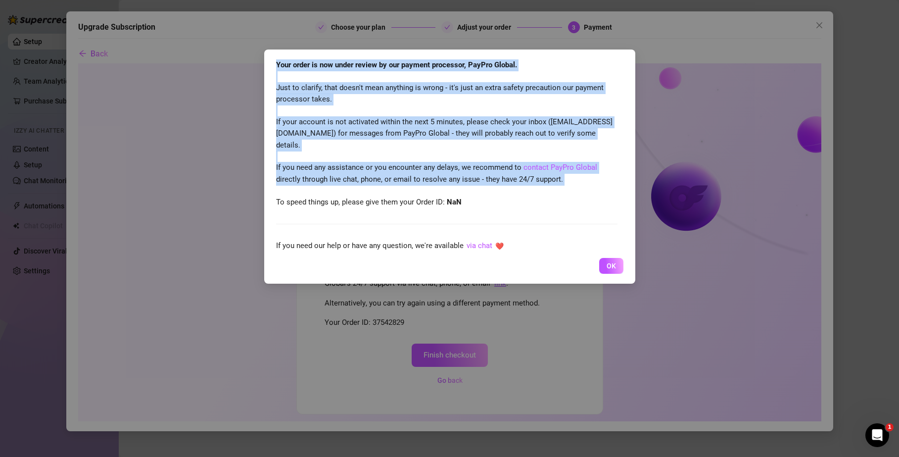
drag, startPoint x: 278, startPoint y: 67, endPoint x: 535, endPoint y: 193, distance: 286.4
click at [535, 193] on div "Your order is now under review by our payment processor, PayPro Global. Just to…" at bounding box center [446, 133] width 341 height 148
click at [535, 194] on div "Your order is now under review by our payment processor, PayPro Global. Just to…" at bounding box center [446, 133] width 341 height 148
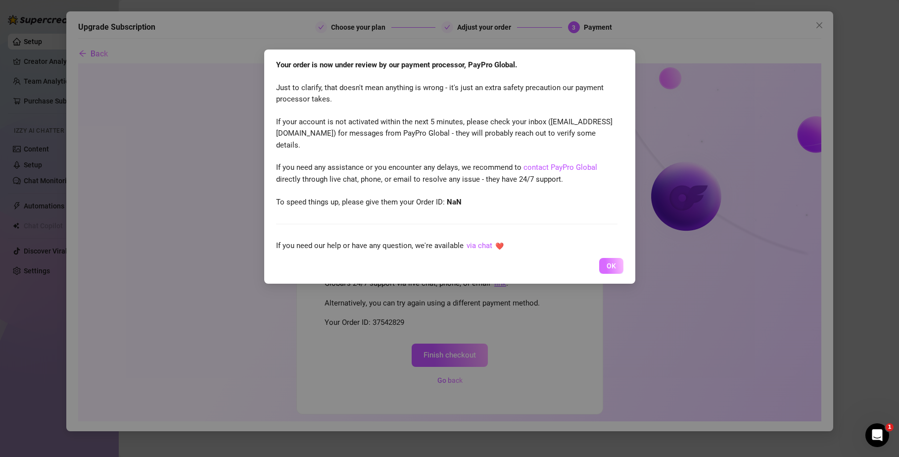
click at [608, 268] on span "OK" at bounding box center [611, 266] width 9 height 8
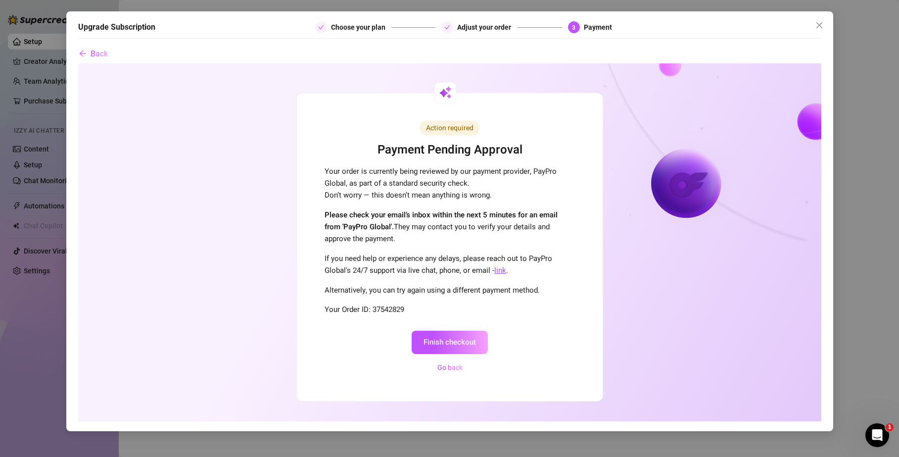
scroll to position [22, 0]
